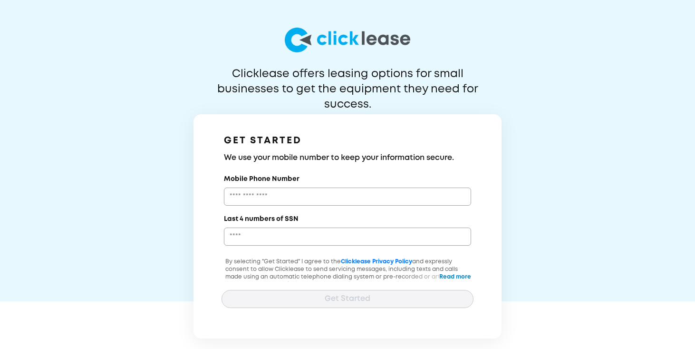
click at [453, 277] on div at bounding box center [348, 274] width 252 height 14
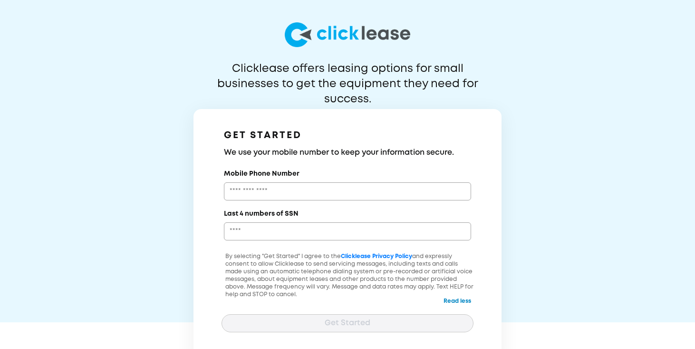
scroll to position [6, 0]
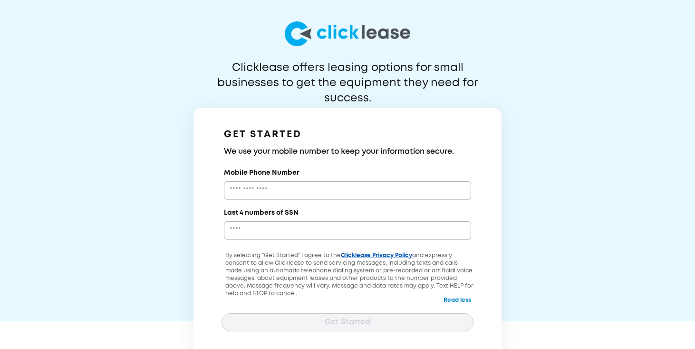
click at [404, 256] on link "Clicklease Privacy Policy" at bounding box center [376, 255] width 71 height 5
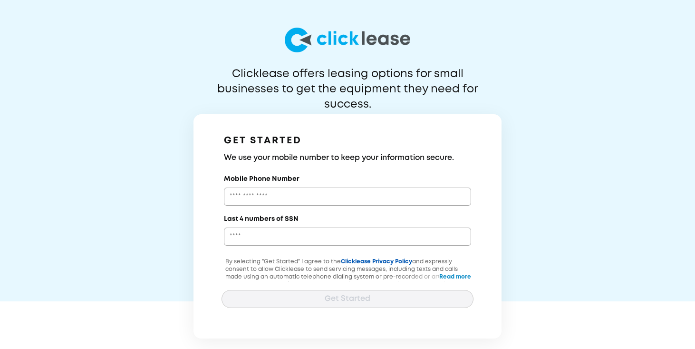
click at [396, 260] on link "Clicklease Privacy Policy" at bounding box center [376, 261] width 71 height 5
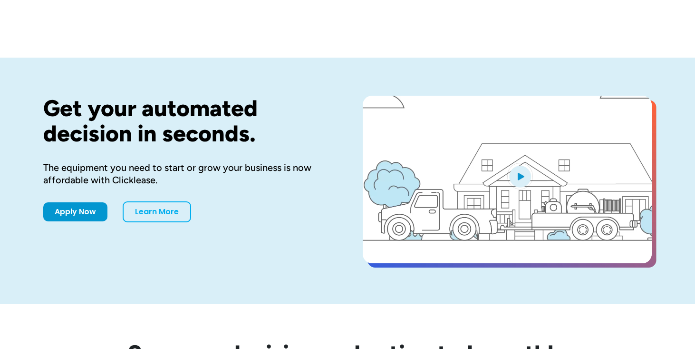
scroll to position [3399, 0]
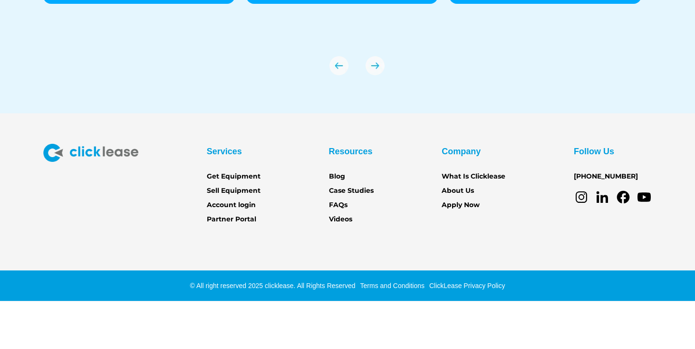
click at [471, 285] on link "ClickLease Privacy Policy" at bounding box center [466, 286] width 78 height 8
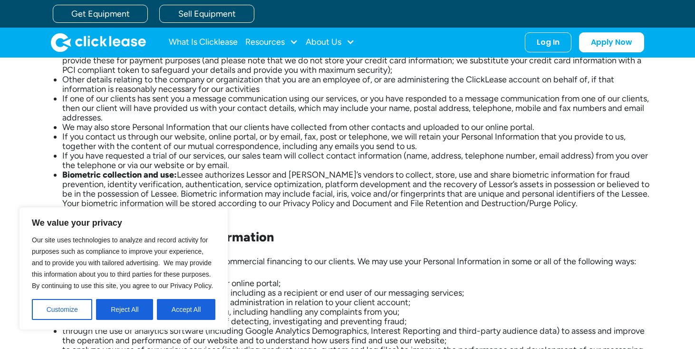
scroll to position [1339, 0]
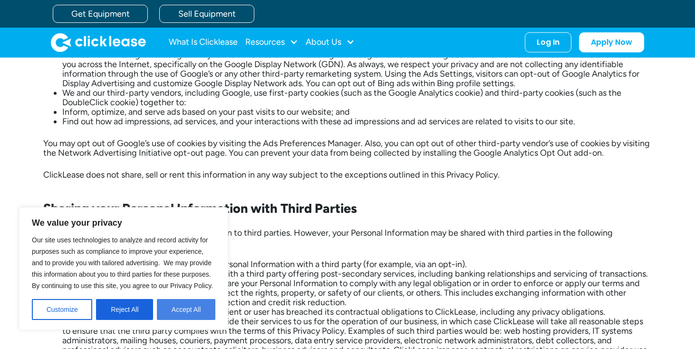
click at [209, 305] on button "Accept All" at bounding box center [186, 309] width 59 height 21
